Goal: Check status

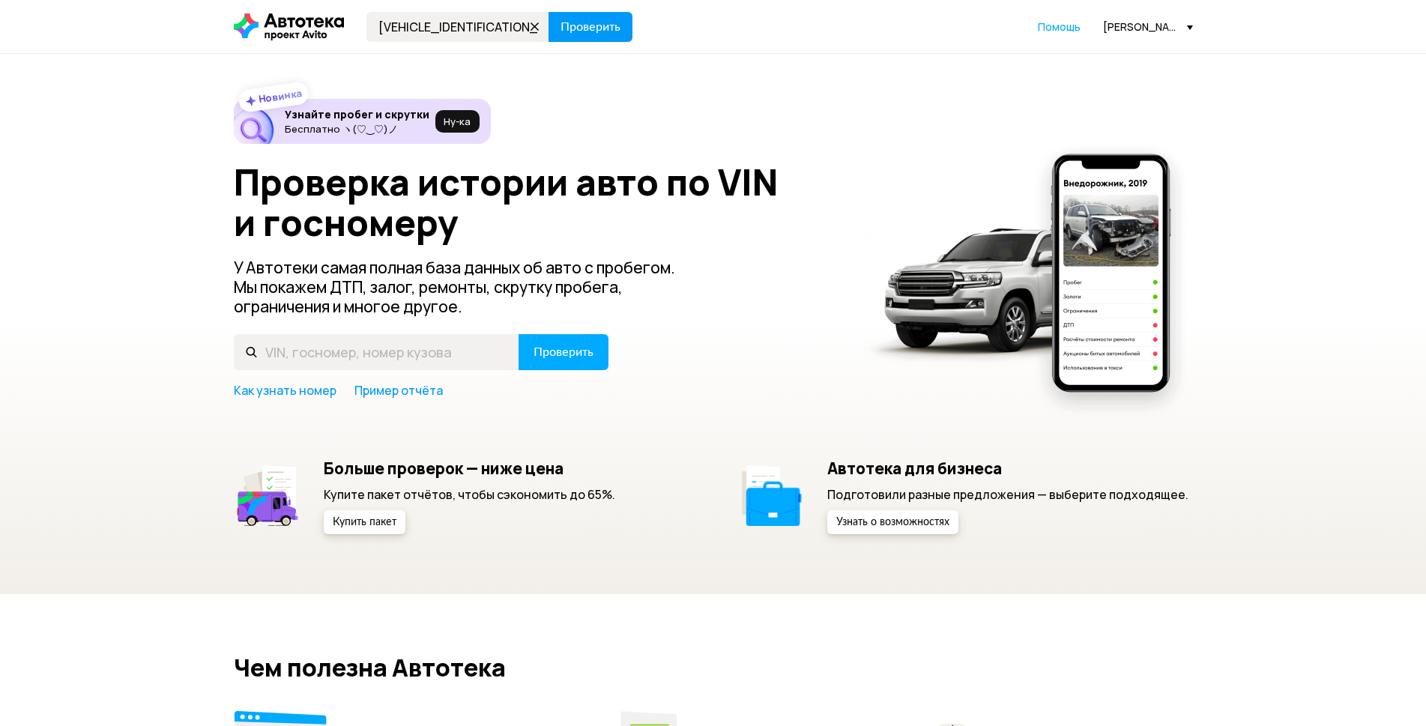
type input "[VEHICLE_IDENTIFICATION_NUMBER]"
click at [617, 33] on span "Проверить" at bounding box center [591, 27] width 60 height 12
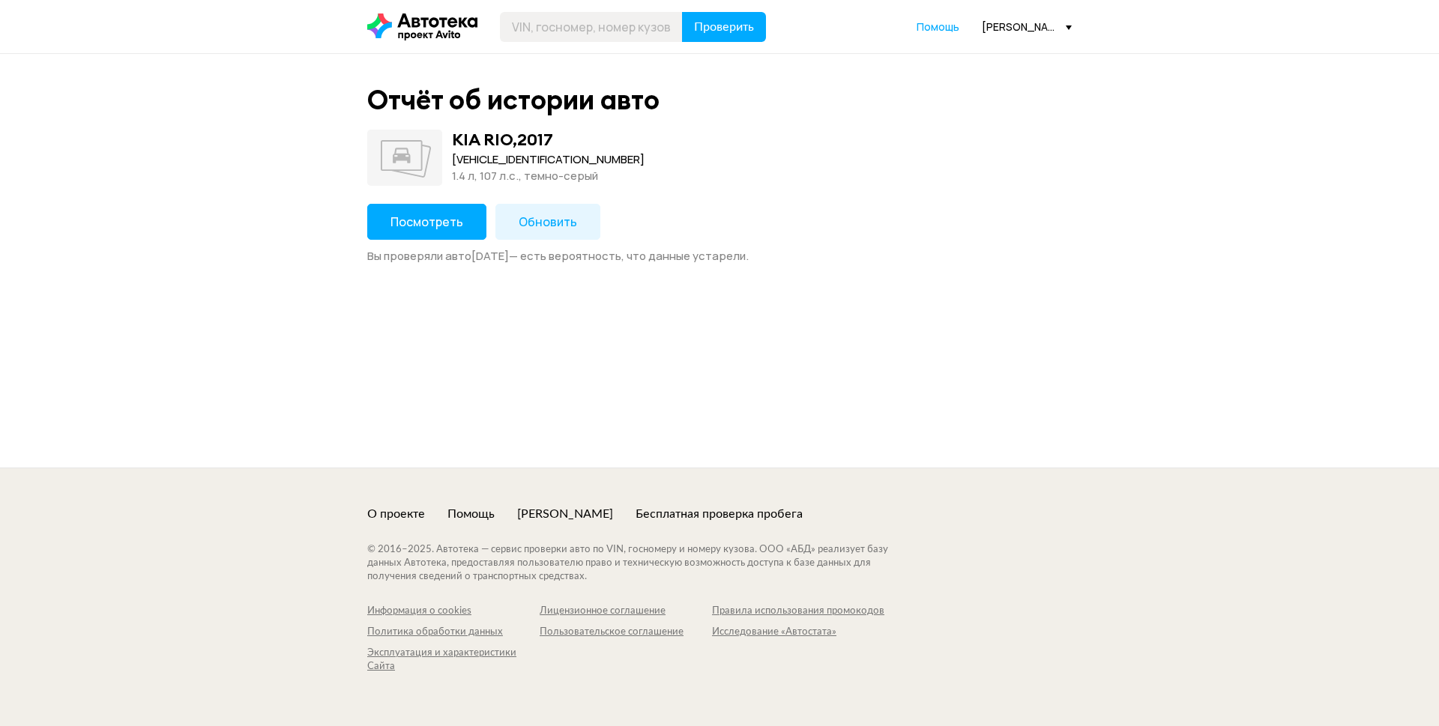
click at [423, 216] on span "Посмотреть" at bounding box center [426, 222] width 73 height 16
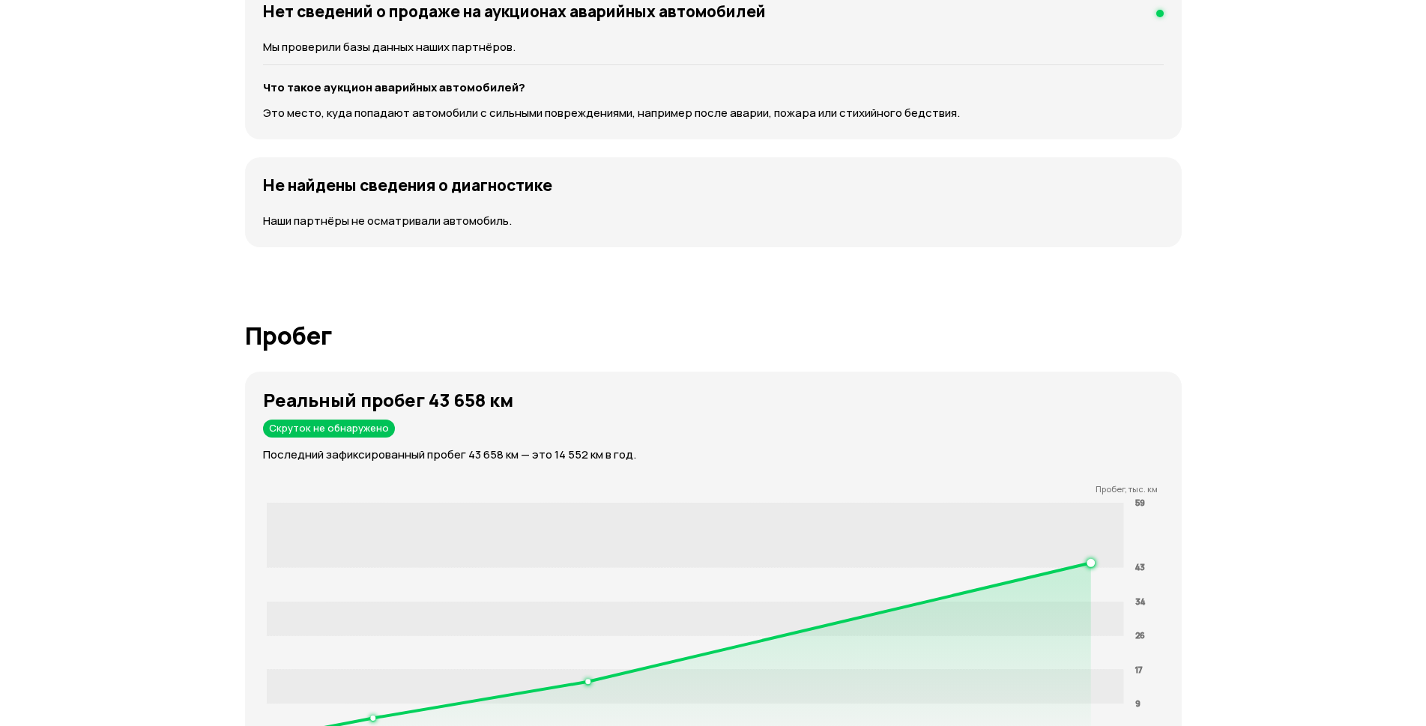
scroll to position [2098, 0]
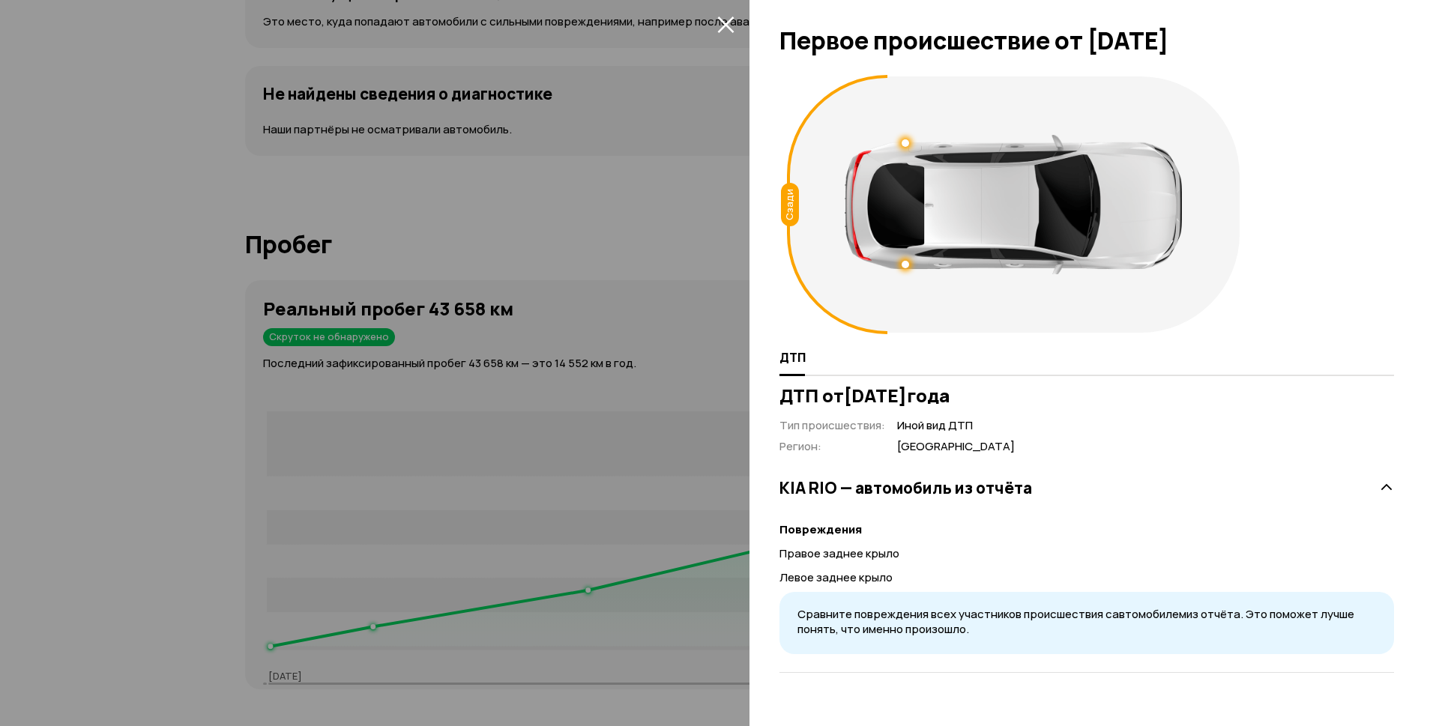
click at [616, 242] on div at bounding box center [719, 363] width 1439 height 726
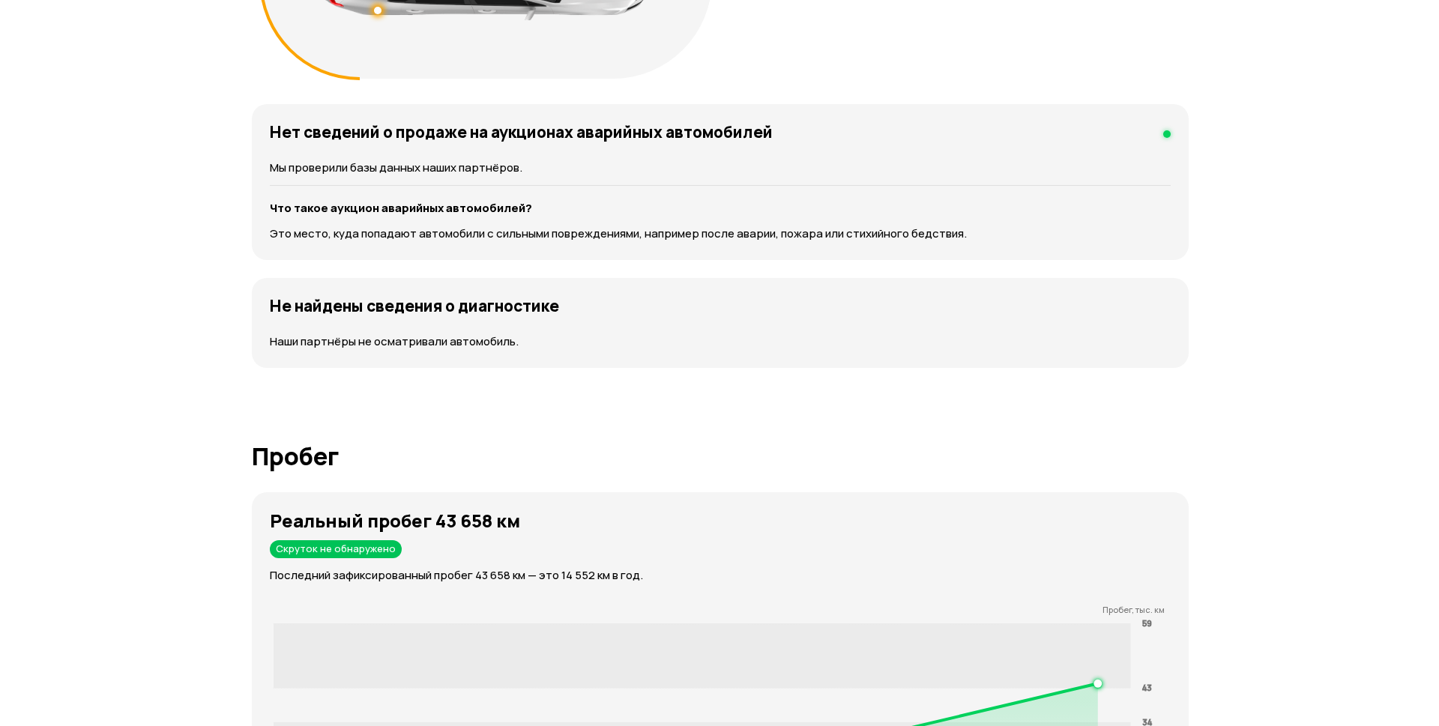
scroll to position [1799, 0]
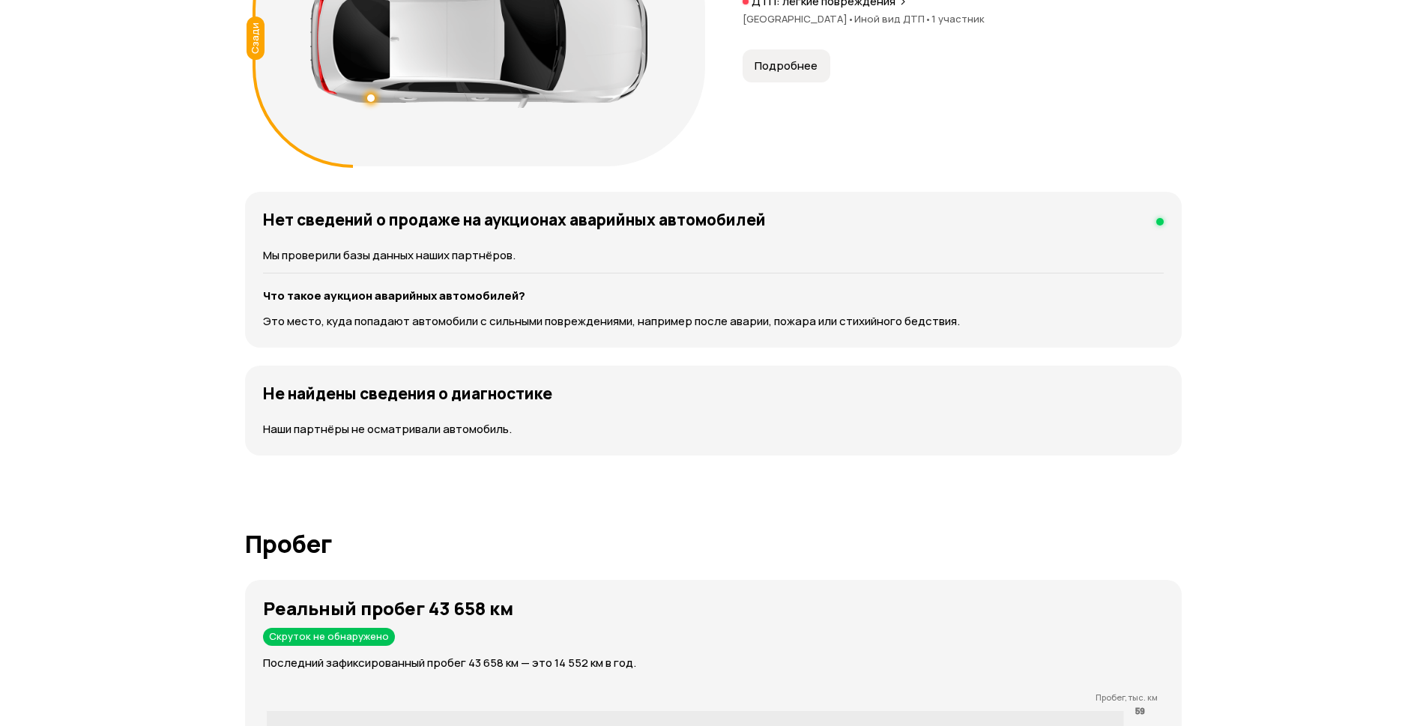
click at [743, 82] on button "Подробнее" at bounding box center [787, 65] width 88 height 33
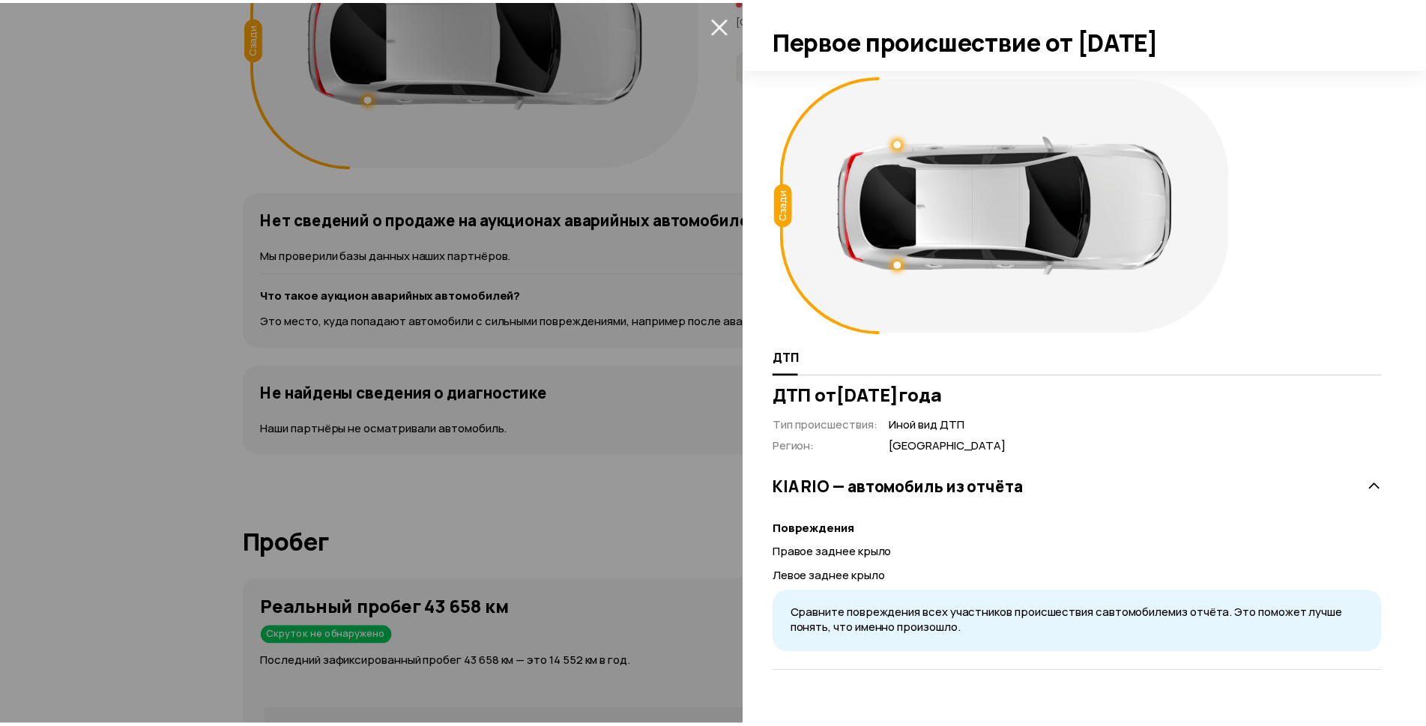
scroll to position [45, 0]
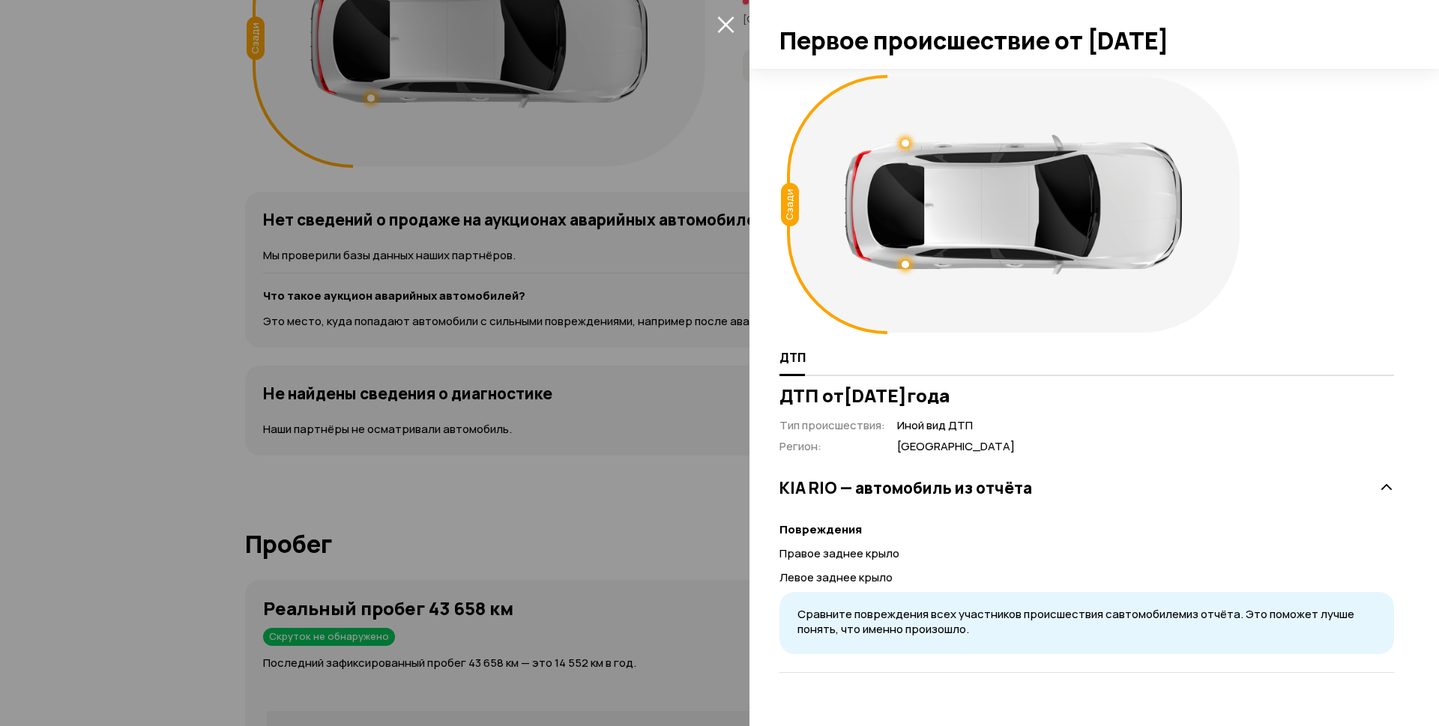
click at [571, 506] on div at bounding box center [719, 363] width 1439 height 726
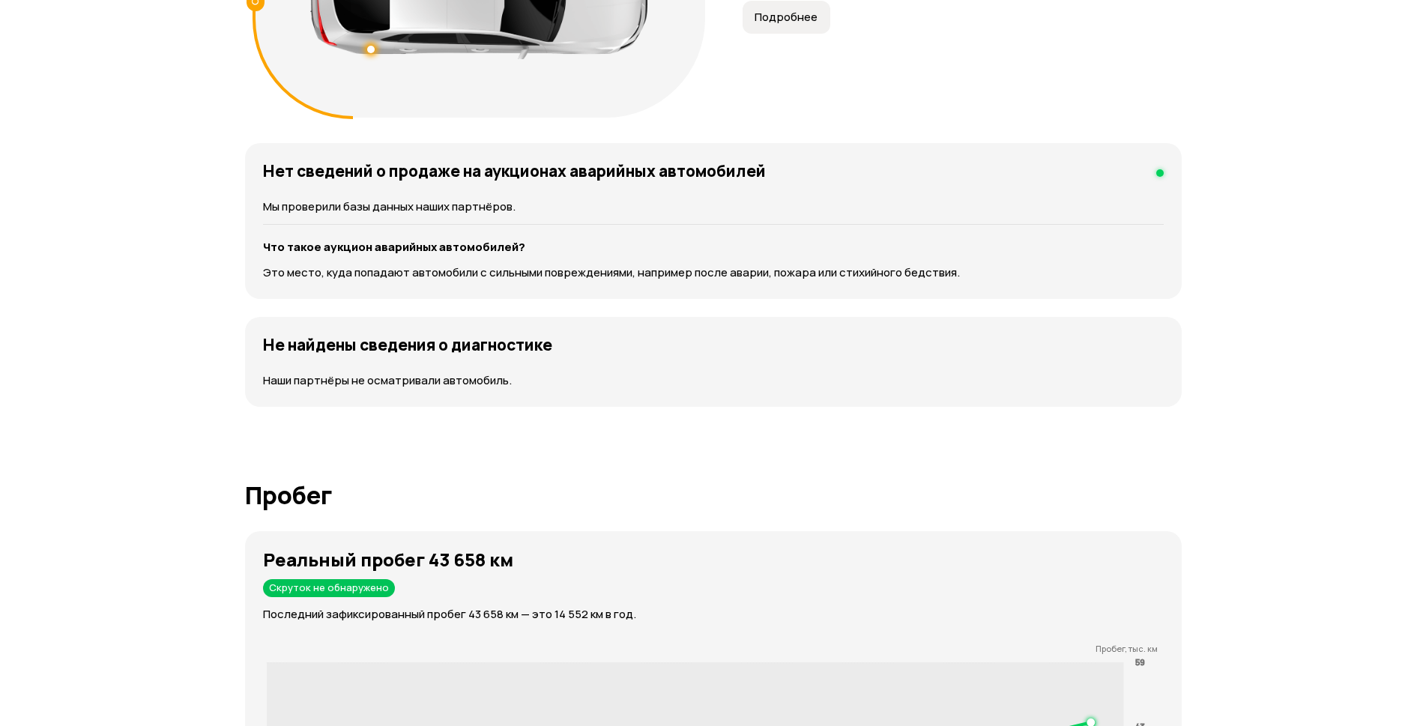
scroll to position [1874, 0]
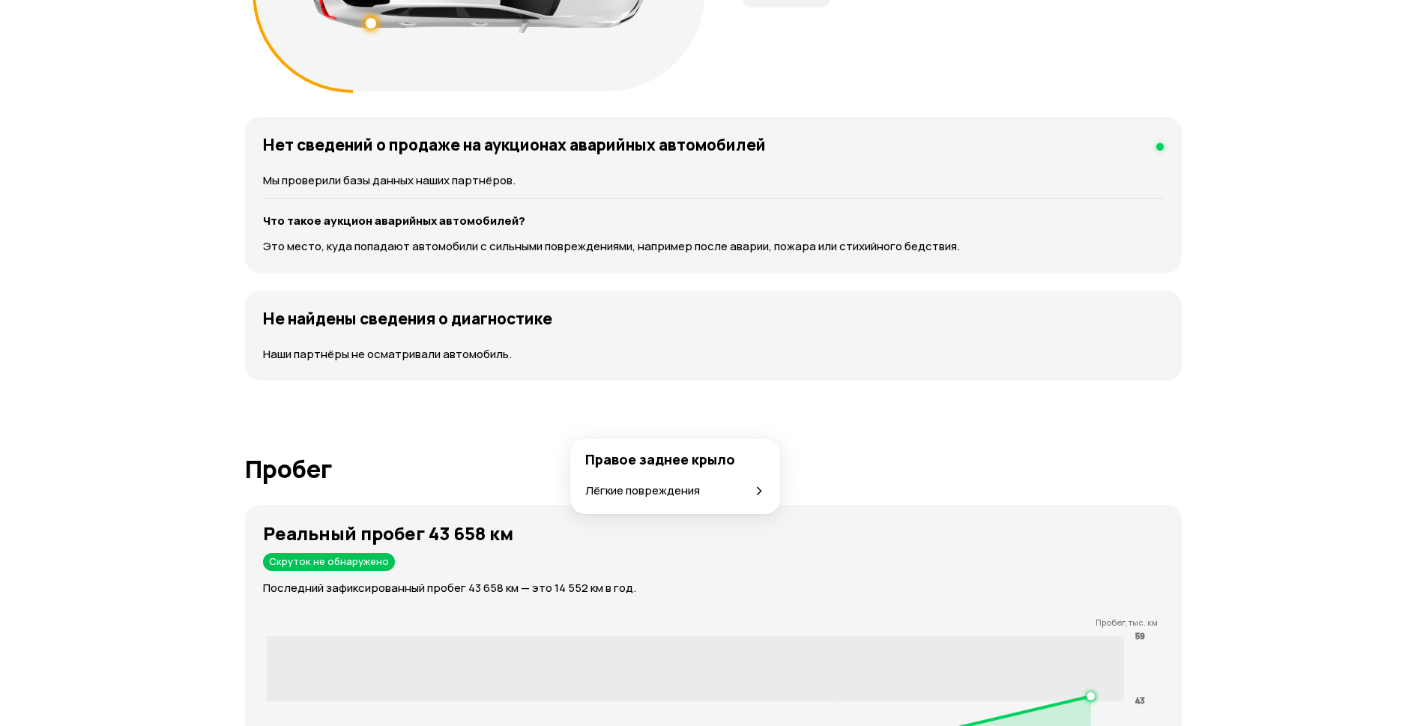
click at [376, 28] on div at bounding box center [371, 23] width 10 height 10
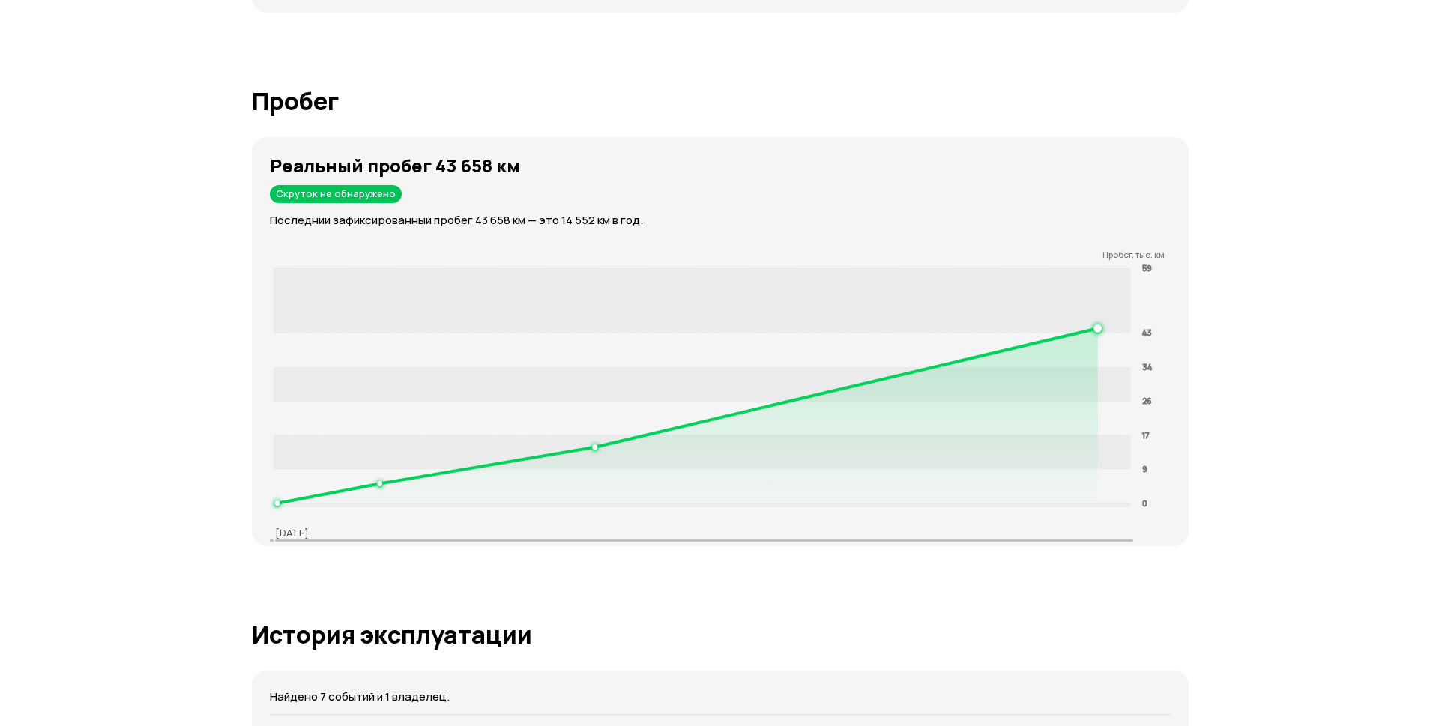
scroll to position [2248, 0]
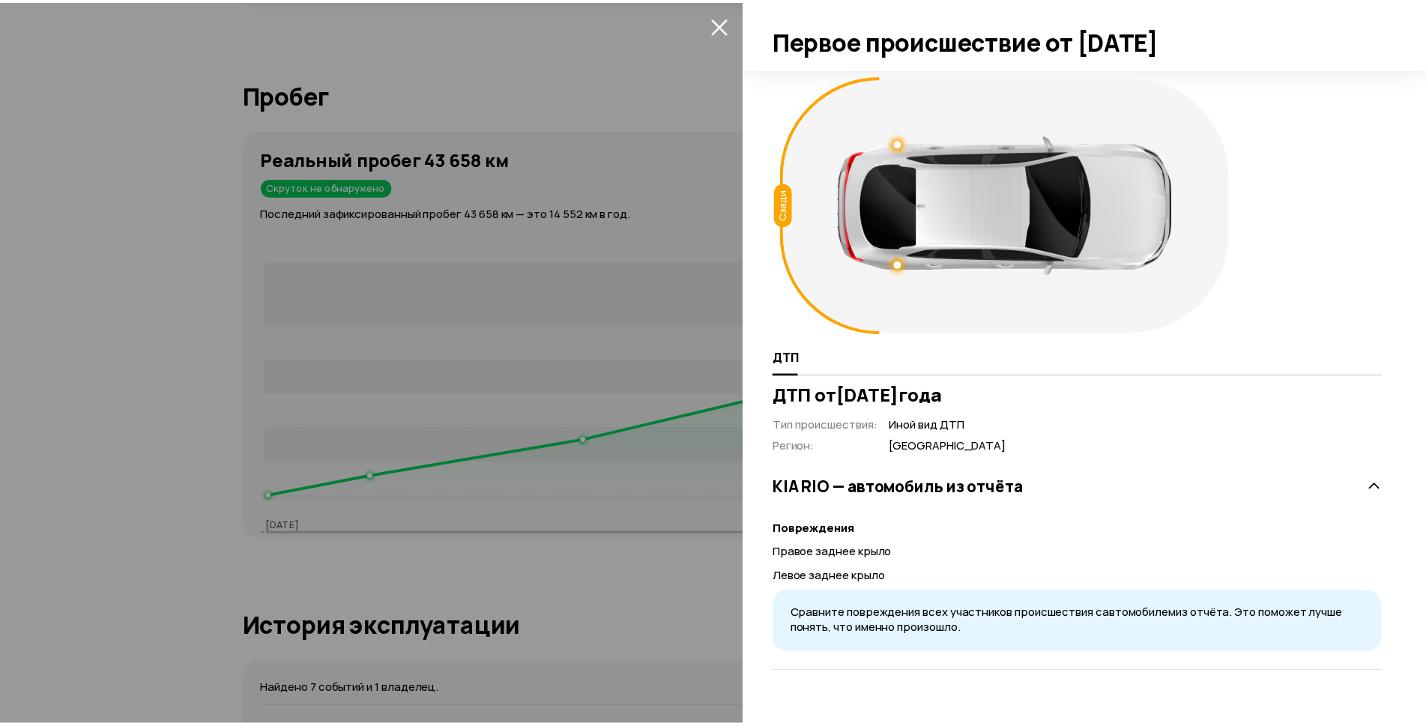
scroll to position [45, 0]
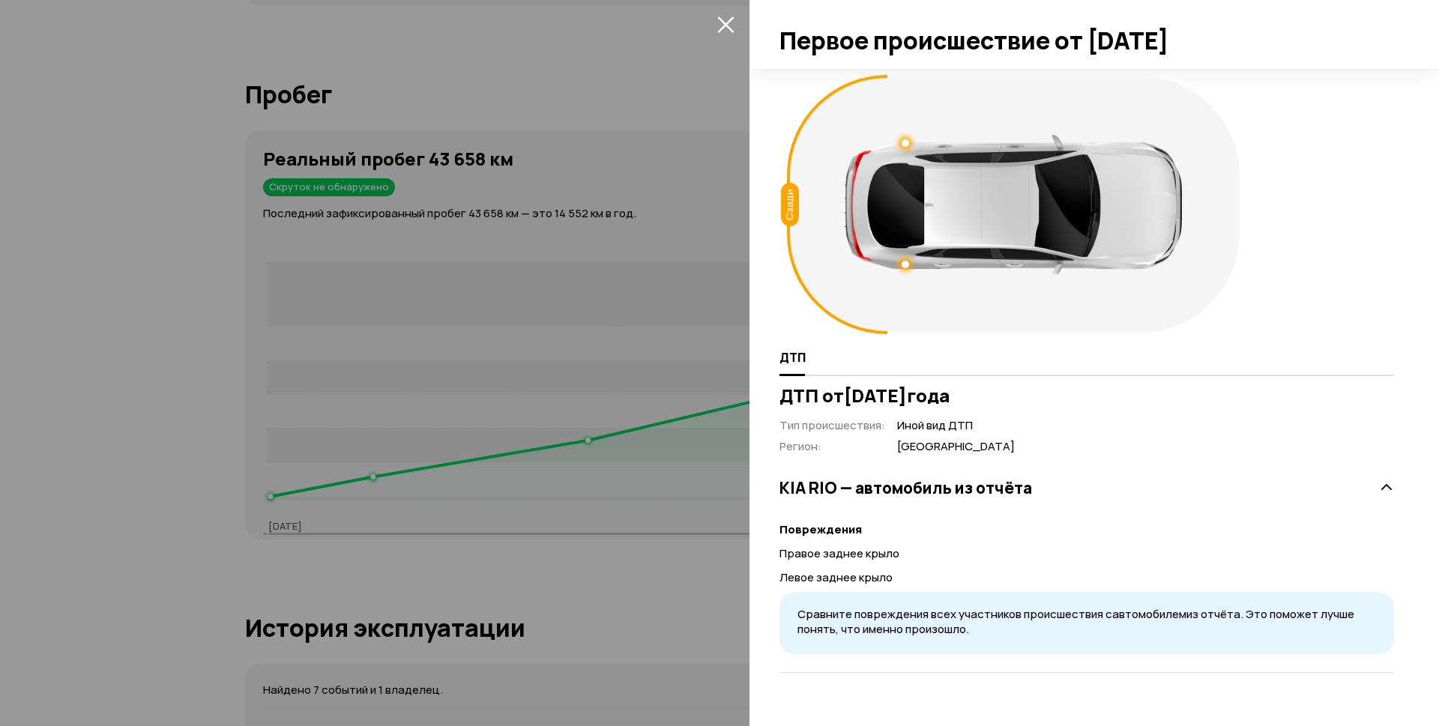
click at [609, 523] on div at bounding box center [719, 363] width 1439 height 726
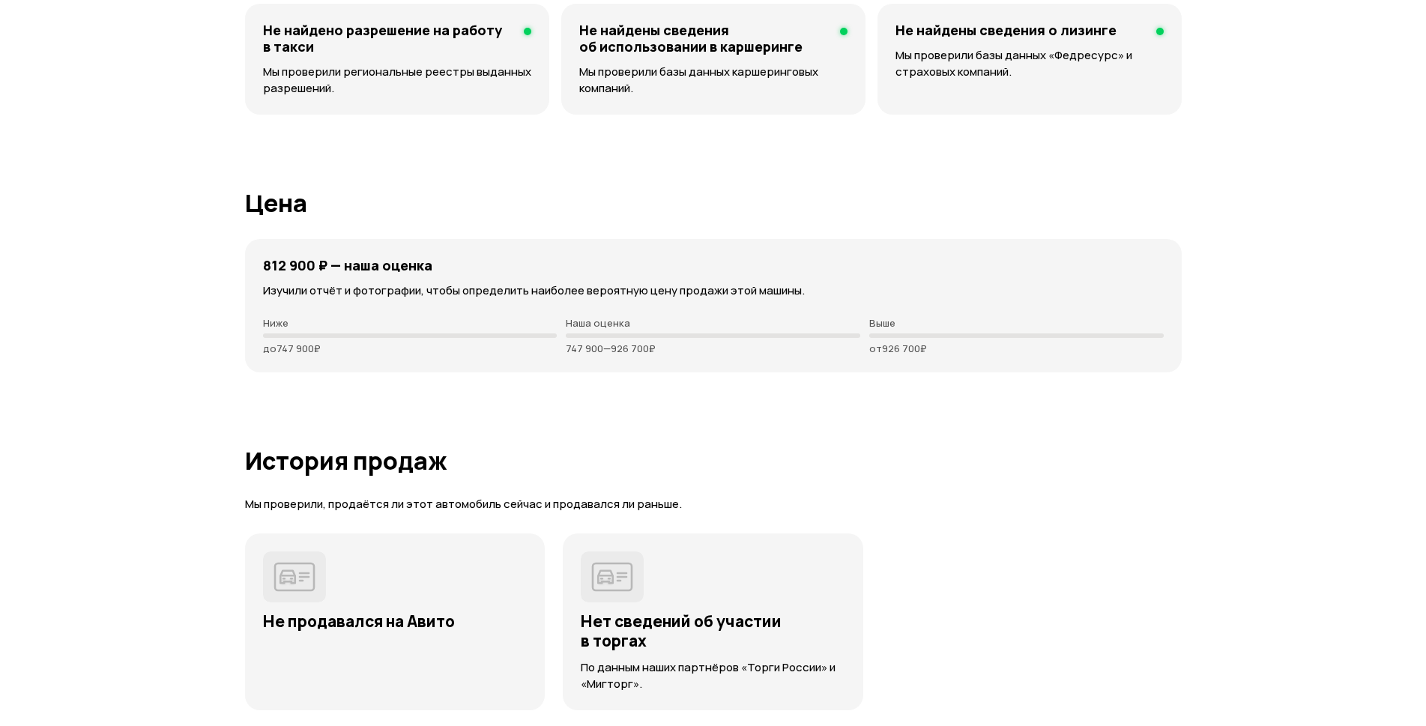
scroll to position [3764, 0]
